Goal: Task Accomplishment & Management: Manage account settings

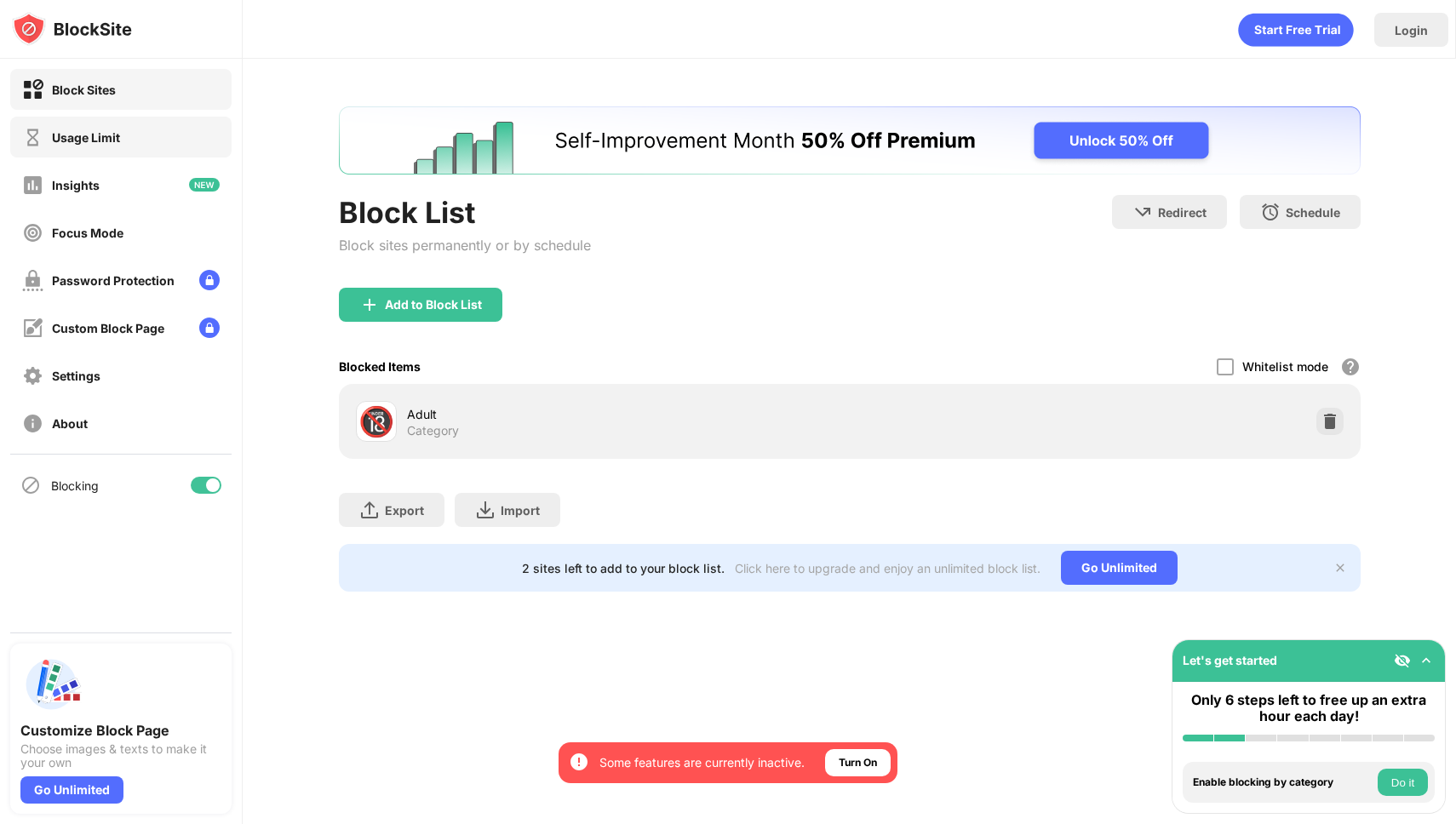
click at [124, 135] on div "Usage Limit" at bounding box center [121, 137] width 222 height 40
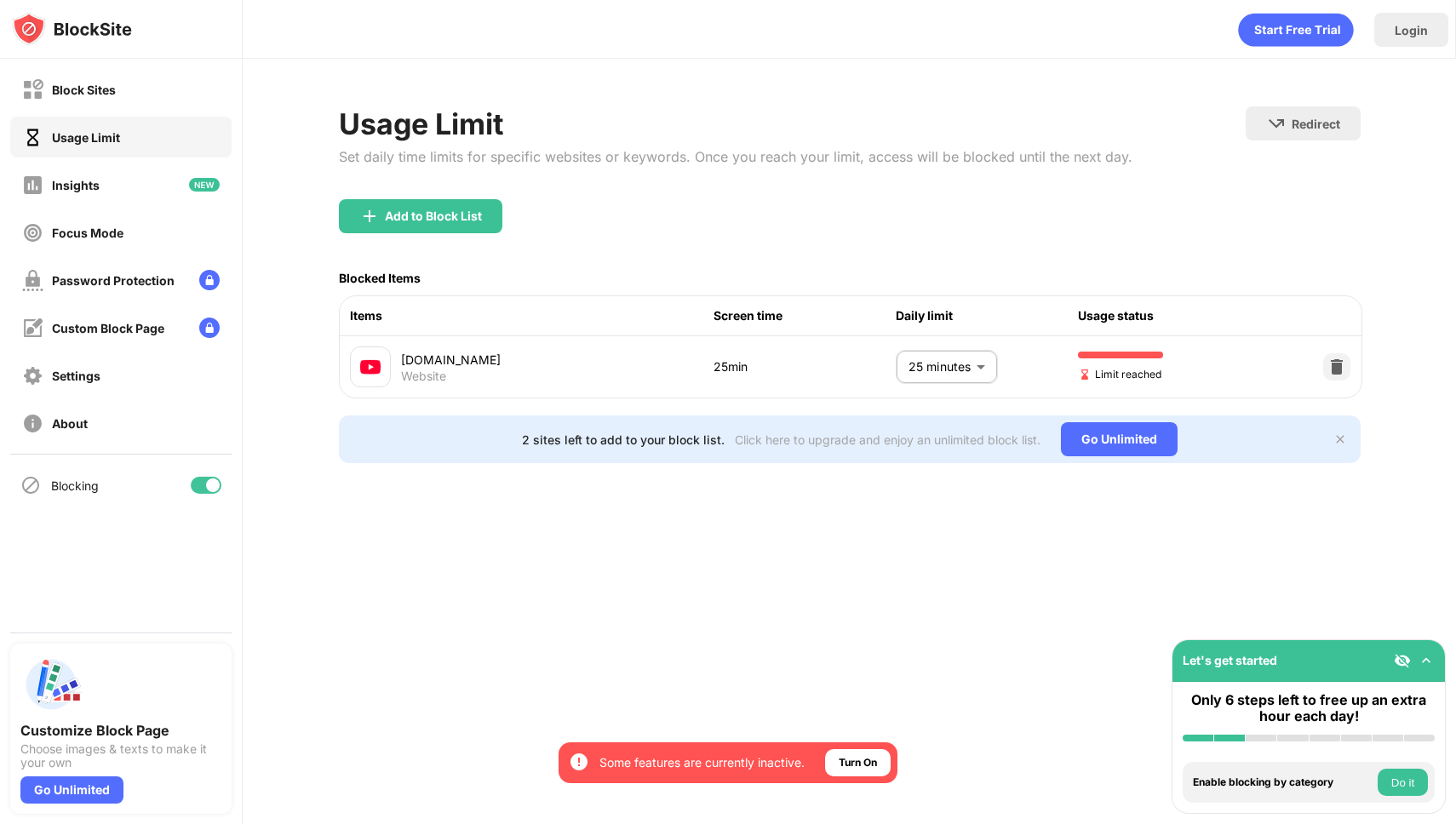
click at [974, 378] on body "By opting in, you ensure access to all the features and benefits that rely on t…" at bounding box center [728, 412] width 1456 height 824
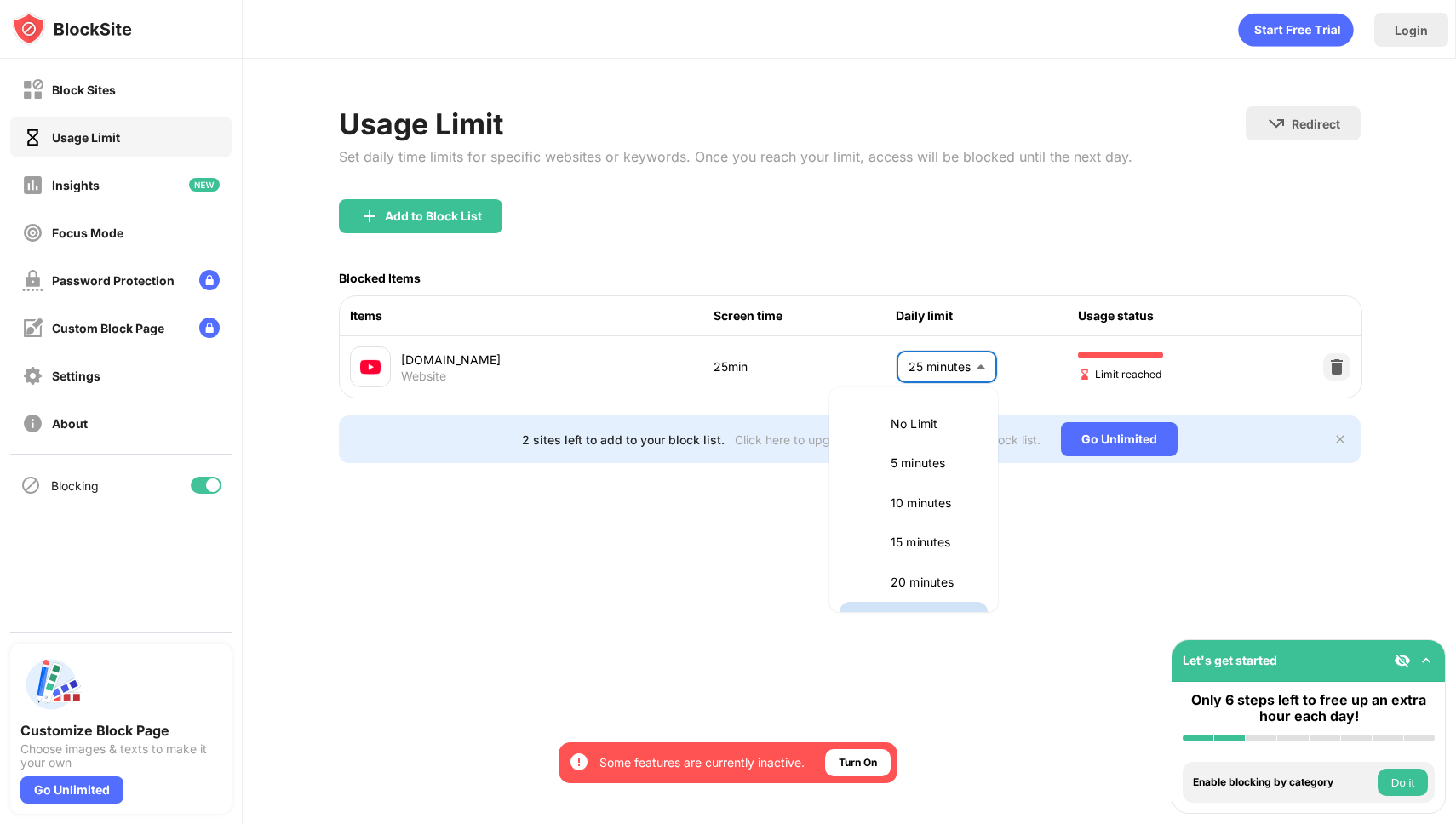
scroll to position [29, 0]
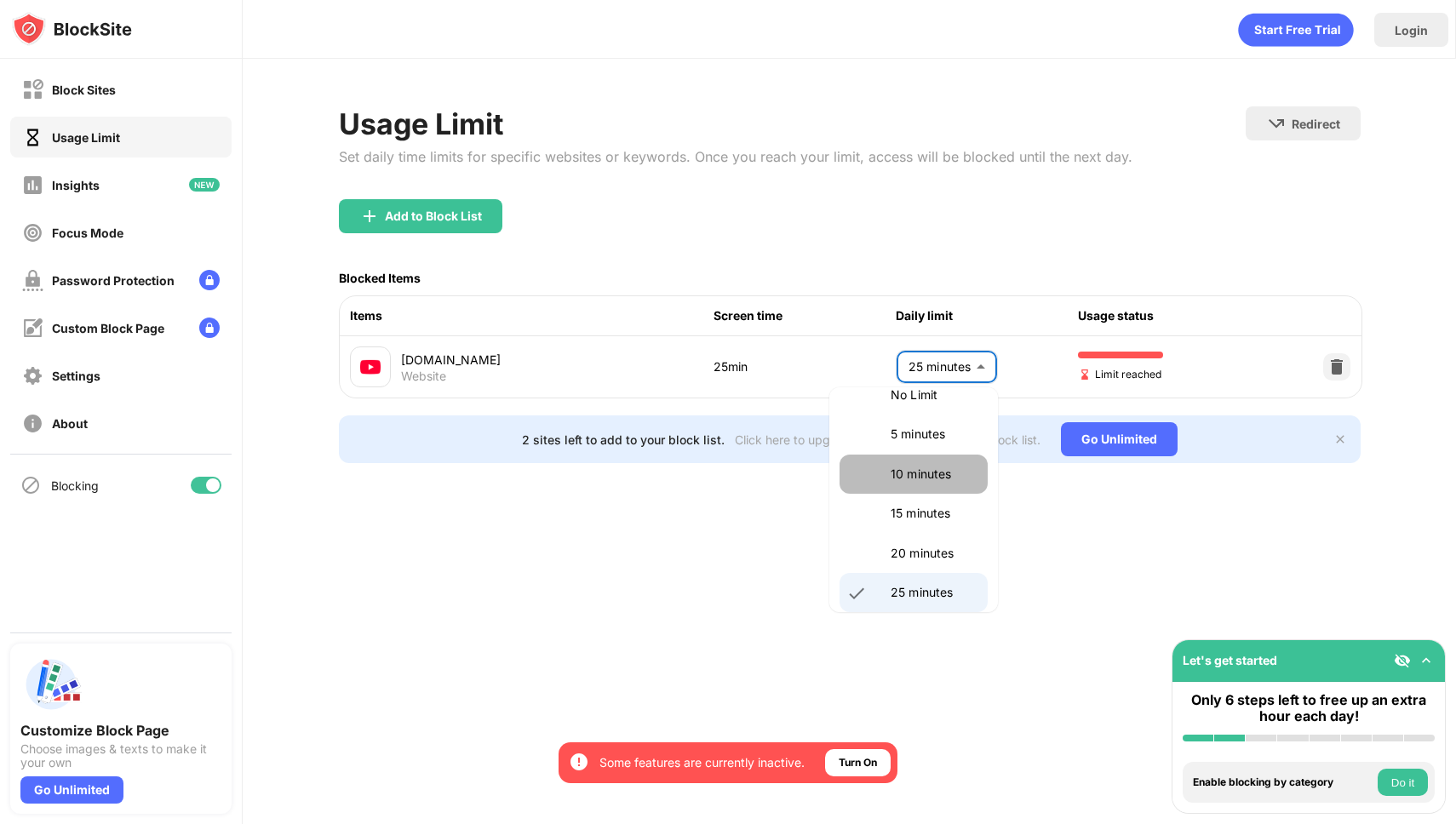
click at [943, 474] on p "10 minutes" at bounding box center [934, 474] width 87 height 18
type input "**"
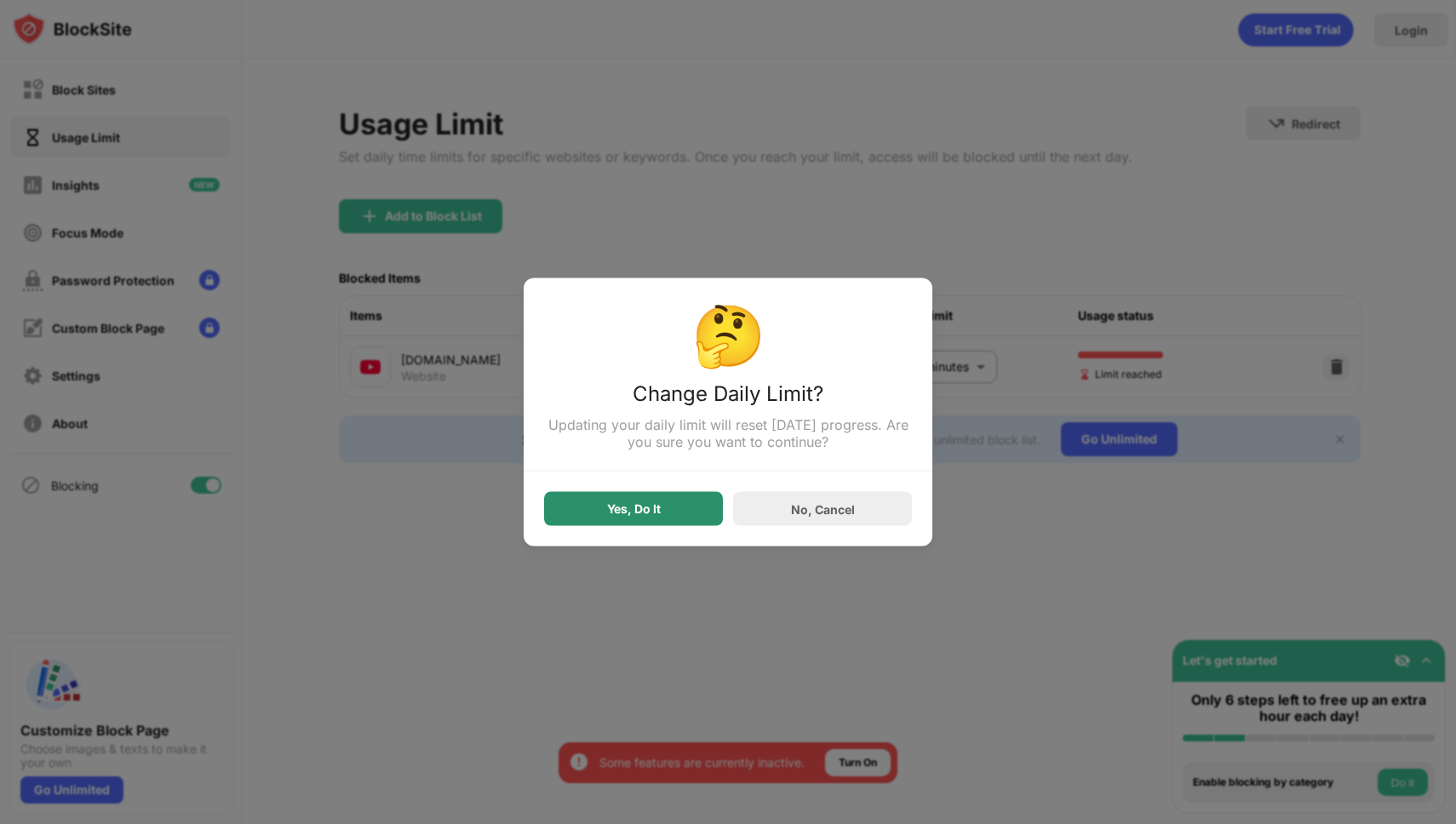
click at [669, 511] on div "Yes, Do It" at bounding box center [633, 509] width 179 height 34
